Goal: Information Seeking & Learning: Learn about a topic

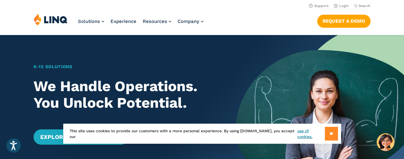
click at [333, 131] on input "**" at bounding box center [331, 134] width 13 height 14
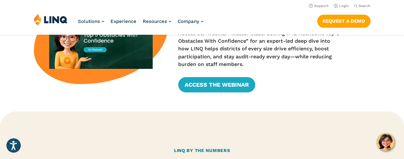
scroll to position [229, 0]
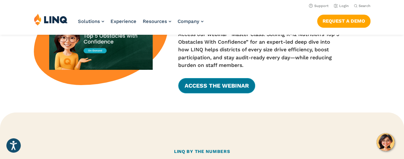
click at [205, 85] on link "Access the Webinar" at bounding box center [216, 85] width 77 height 15
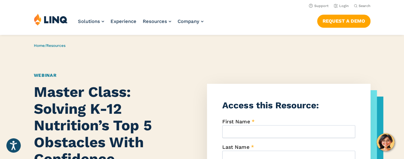
click at [61, 20] on img at bounding box center [51, 19] width 34 height 12
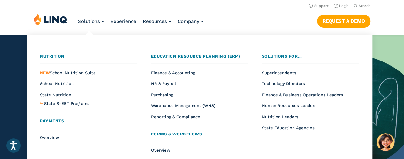
click at [61, 78] on ul "Overview NEW School Nutrition Suite School Nutrition State Nutrition State S-EB…" at bounding box center [88, 88] width 97 height 39
click at [62, 82] on span "School Nutrition" at bounding box center [57, 83] width 34 height 5
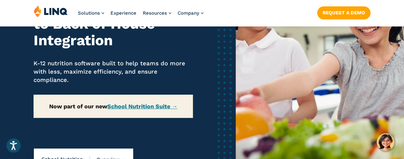
scroll to position [104, 0]
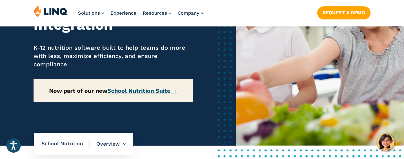
click at [162, 92] on link "School Nutrition Suite →" at bounding box center [142, 90] width 70 height 7
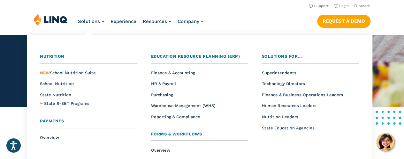
scroll to position [142, 0]
click at [66, 83] on span "School Nutrition" at bounding box center [57, 83] width 34 height 5
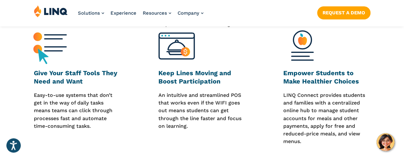
scroll to position [327, 0]
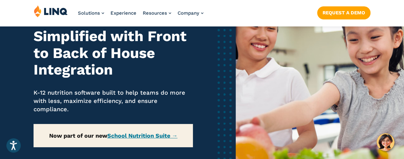
scroll to position [61, 0]
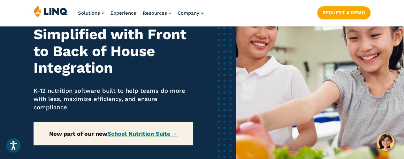
click at [156, 139] on p "Now part of our new School Nutrition Suite →" at bounding box center [113, 133] width 159 height 23
click at [158, 131] on p "Now part of our new School Nutrition Suite →" at bounding box center [113, 133] width 159 height 23
click at [159, 133] on link "School Nutrition Suite →" at bounding box center [142, 134] width 70 height 7
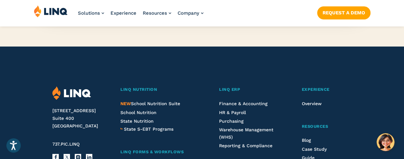
scroll to position [700, 0]
